Goal: Find contact information: Find contact information

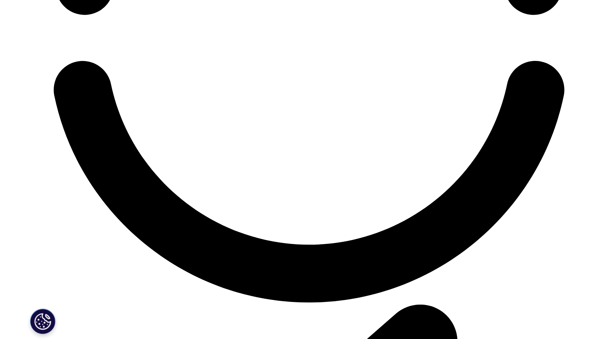
scroll to position [1409, 0]
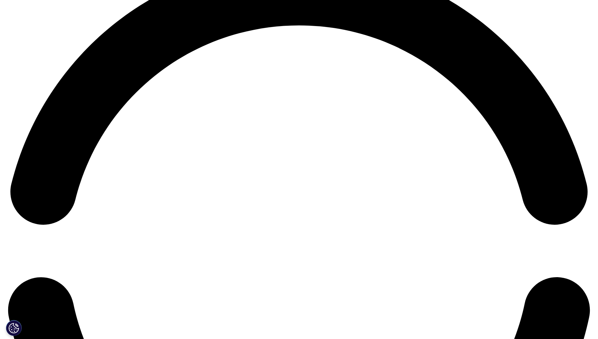
scroll to position [1375, 0]
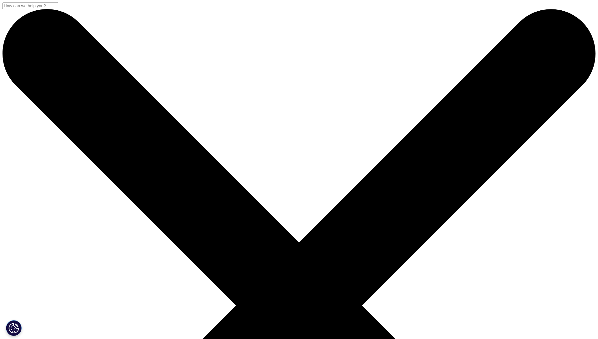
scroll to position [136, 0]
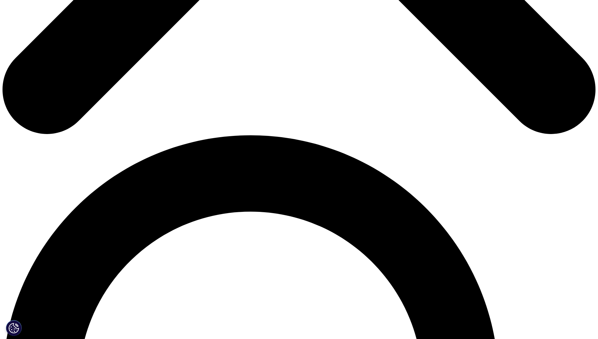
scroll to position [404, 0]
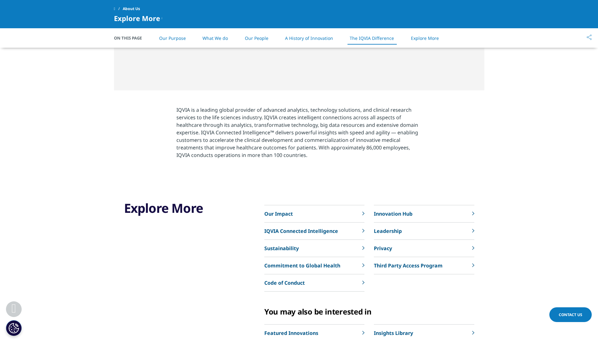
scroll to position [1236, 0]
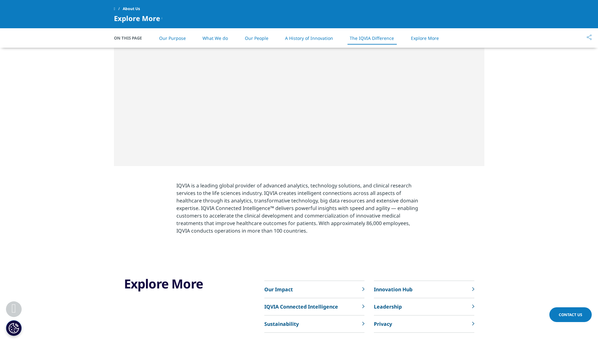
click at [395, 289] on p "Innovation Hub" at bounding box center [393, 290] width 39 height 8
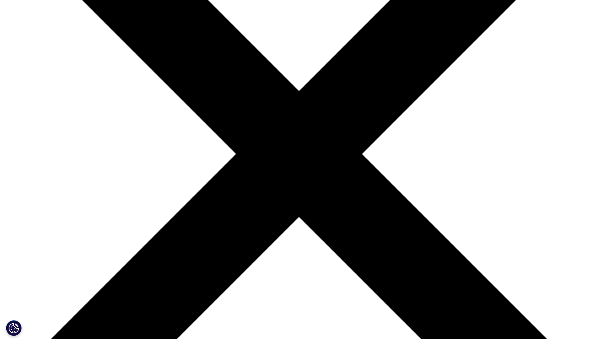
scroll to position [181, 0]
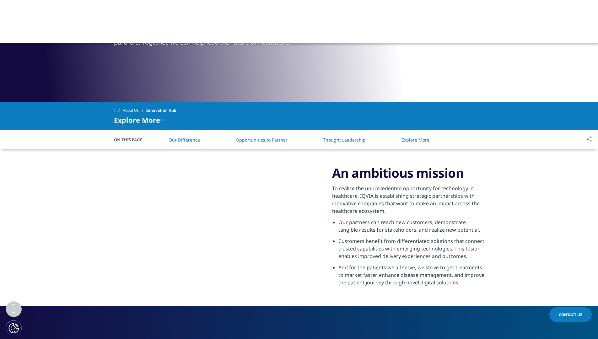
click at [262, 139] on link "Opportunities to Partner" at bounding box center [262, 140] width 52 height 6
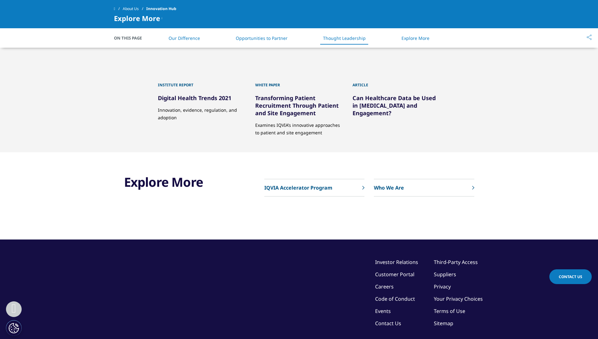
scroll to position [893, 0]
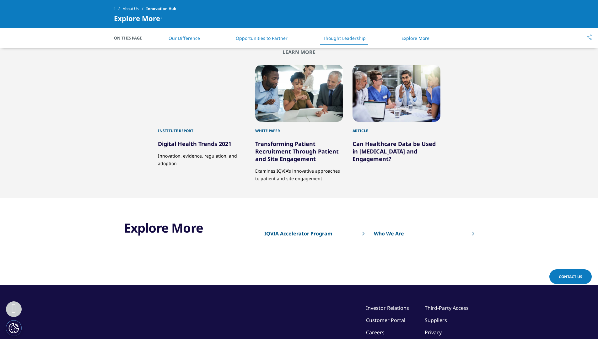
click at [395, 233] on p "Who We Are" at bounding box center [389, 234] width 30 height 8
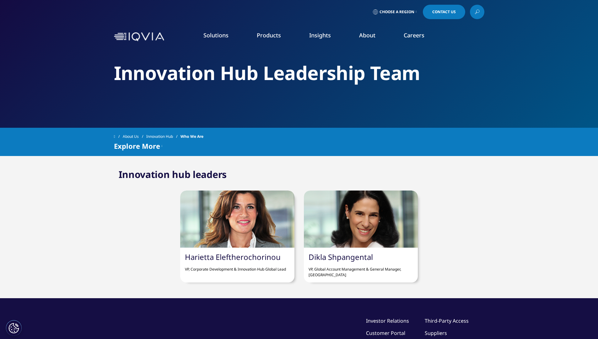
click at [237, 211] on div at bounding box center [237, 219] width 114 height 57
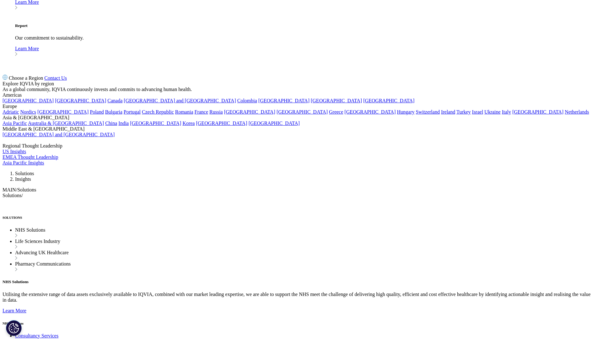
scroll to position [304, 0]
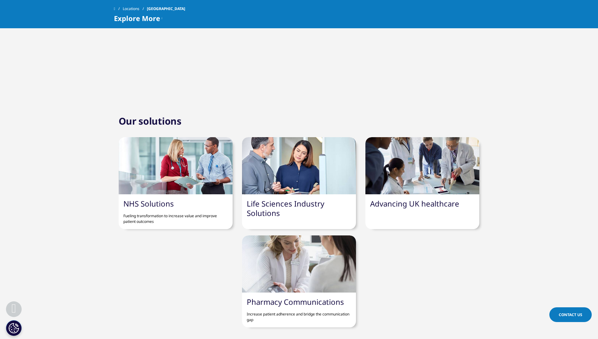
click at [407, 204] on link "Advancing UK healthcare" at bounding box center [414, 204] width 89 height 10
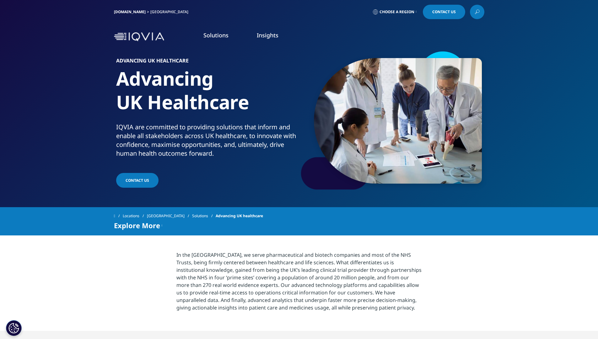
click at [200, 214] on link "Solutions" at bounding box center [204, 215] width 24 height 11
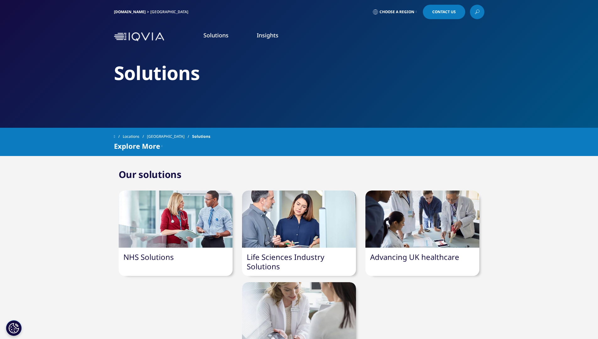
click at [200, 212] on div at bounding box center [176, 219] width 114 height 57
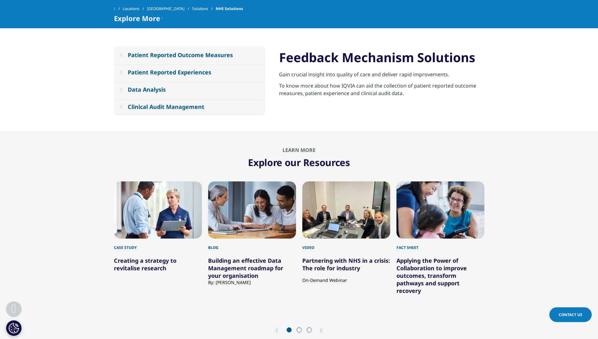
scroll to position [753, 0]
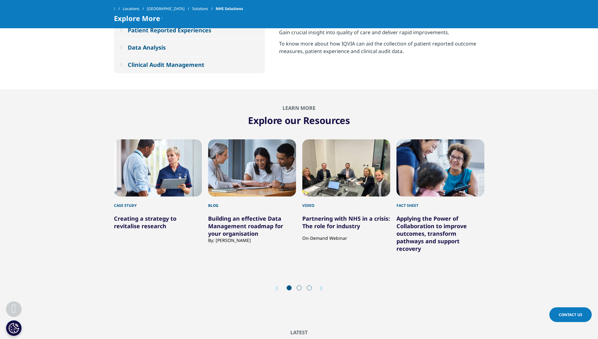
click at [299, 287] on span at bounding box center [299, 288] width 5 height 5
click at [298, 287] on span at bounding box center [299, 288] width 5 height 5
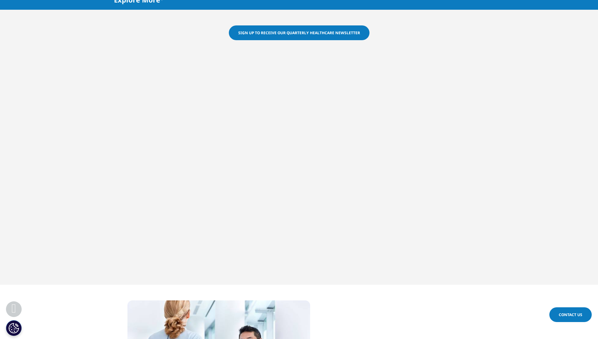
scroll to position [0, 0]
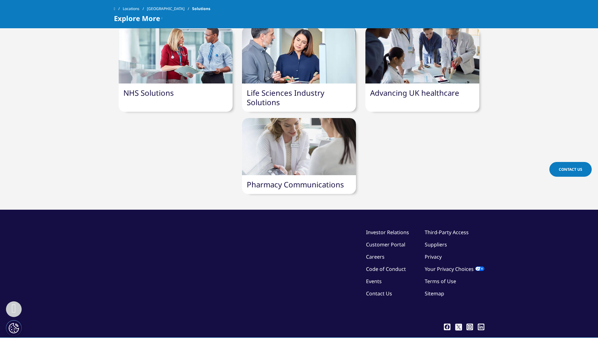
scroll to position [168, 0]
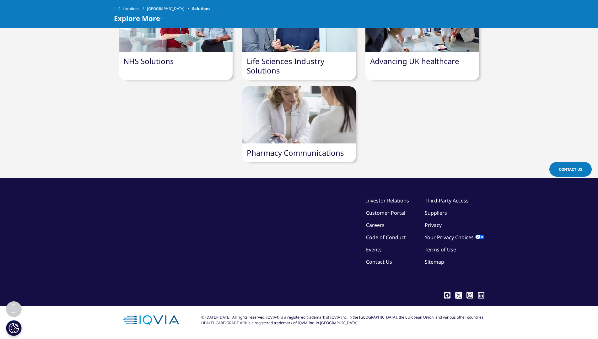
click at [375, 262] on link "Contact Us" at bounding box center [379, 262] width 26 height 7
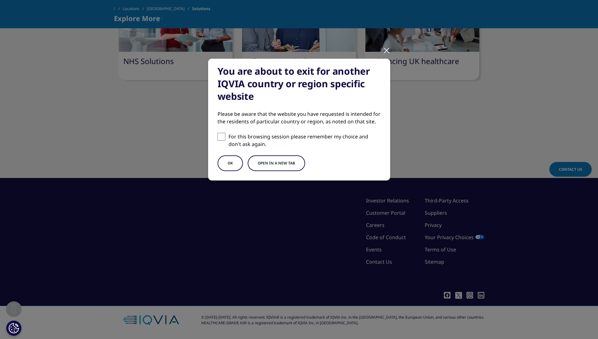
click at [228, 164] on button "OK" at bounding box center [230, 163] width 25 height 16
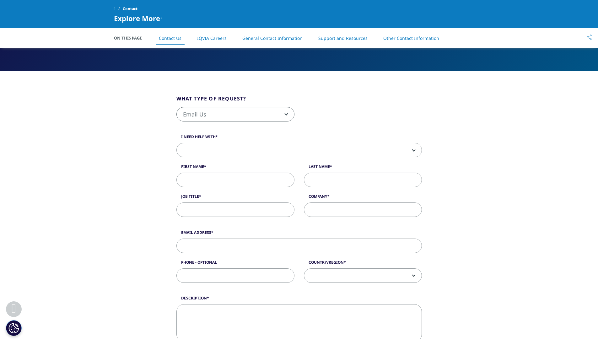
scroll to position [40, 0]
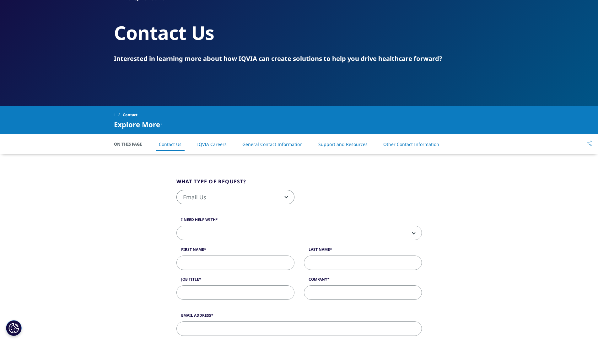
click at [287, 195] on span "Email Us" at bounding box center [235, 197] width 117 height 14
click at [269, 144] on link "General Contact Information" at bounding box center [272, 144] width 60 height 6
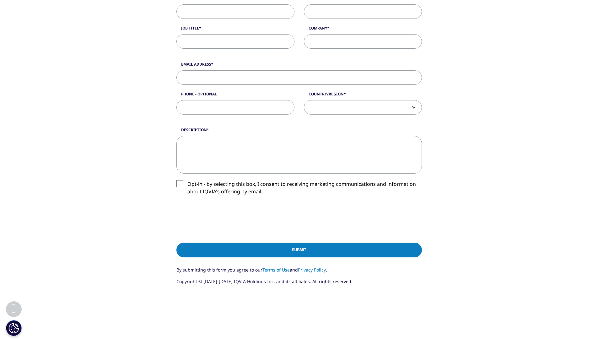
scroll to position [26, 0]
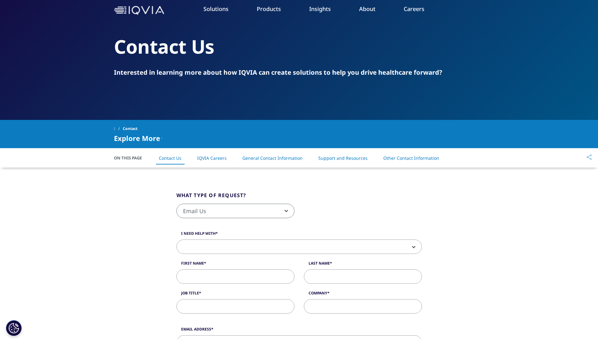
click at [421, 157] on link "Other Contact Information" at bounding box center [412, 158] width 56 height 6
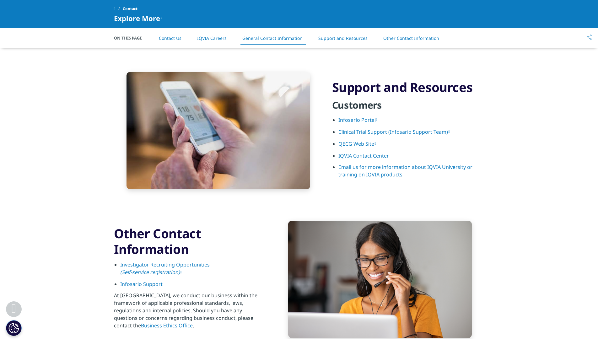
scroll to position [767, 0]
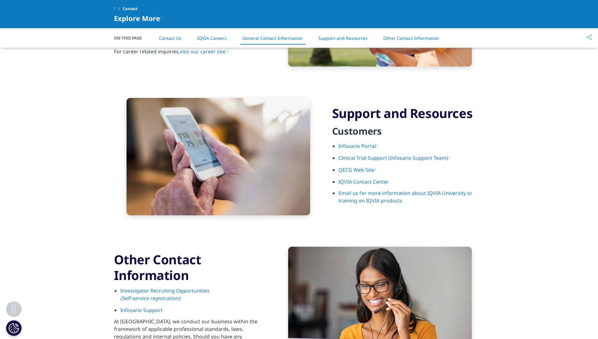
click at [375, 194] on link "Email us for more information about IQVIA University or training on IQVIA produ…" at bounding box center [406, 197] width 134 height 14
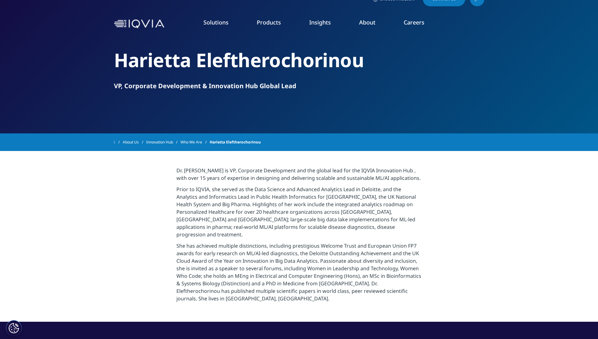
scroll to position [12, 0]
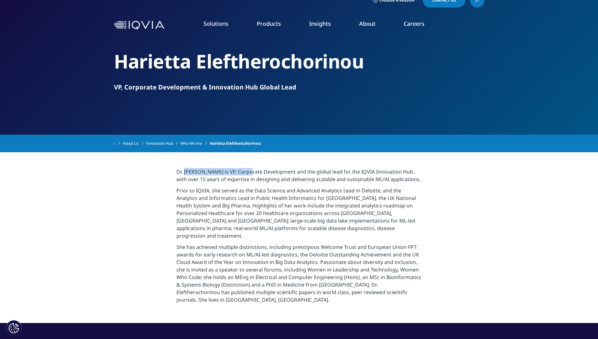
drag, startPoint x: 184, startPoint y: 172, endPoint x: 248, endPoint y: 173, distance: 63.8
click at [248, 173] on p "Dr. [PERSON_NAME] is VP, Corporate Development and the global lead for the IQVI…" at bounding box center [299, 177] width 245 height 19
copy p "Harietta Eleftherochorinou"
